Goal: Task Accomplishment & Management: Complete application form

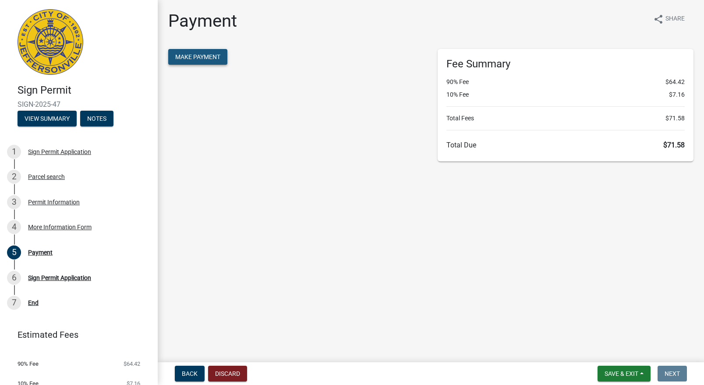
click at [188, 57] on span "Make Payment" at bounding box center [197, 56] width 45 height 7
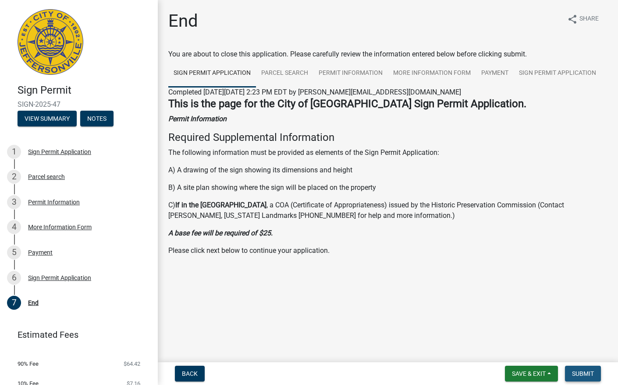
click at [583, 374] on span "Submit" at bounding box center [583, 374] width 22 height 7
